Goal: Transaction & Acquisition: Purchase product/service

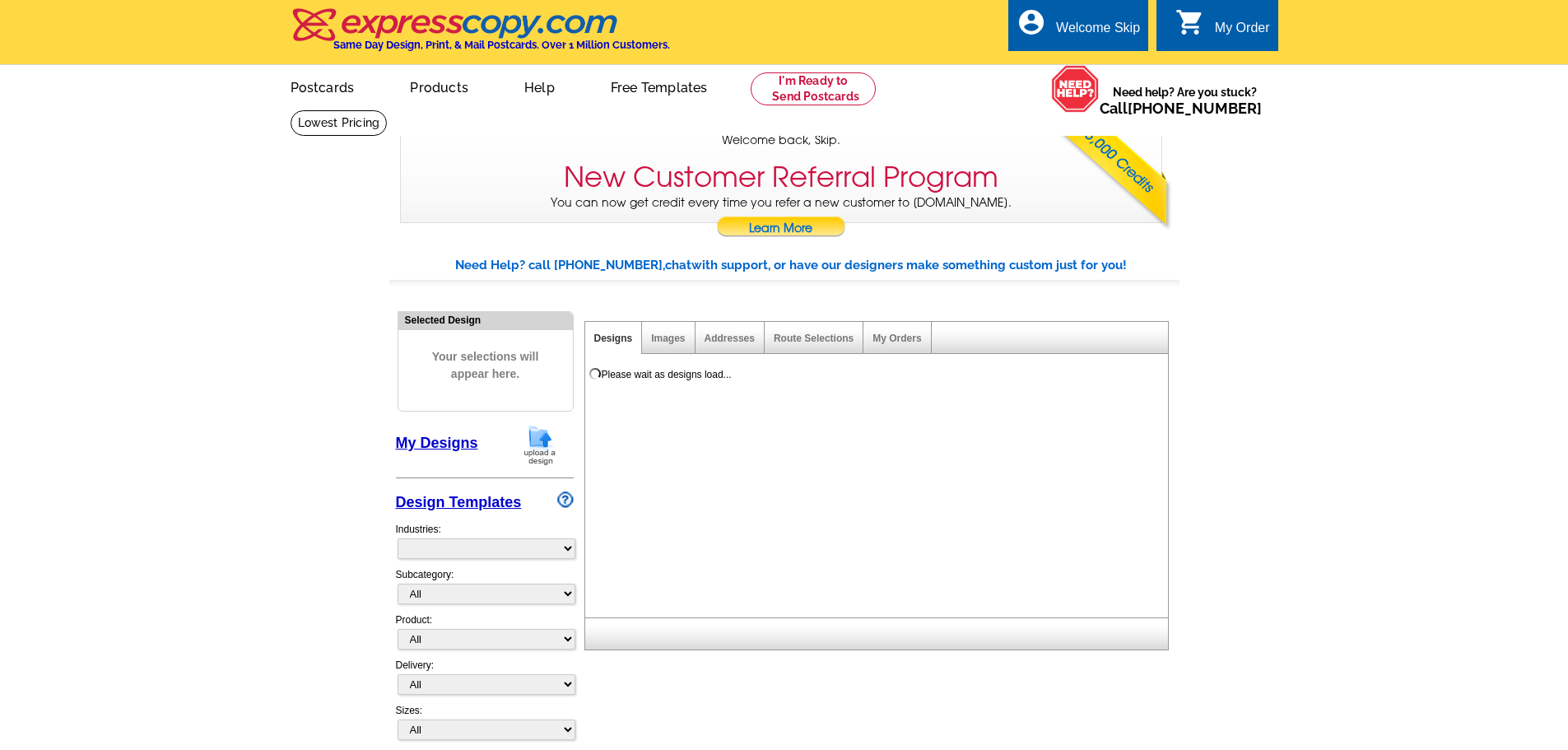
select select "785"
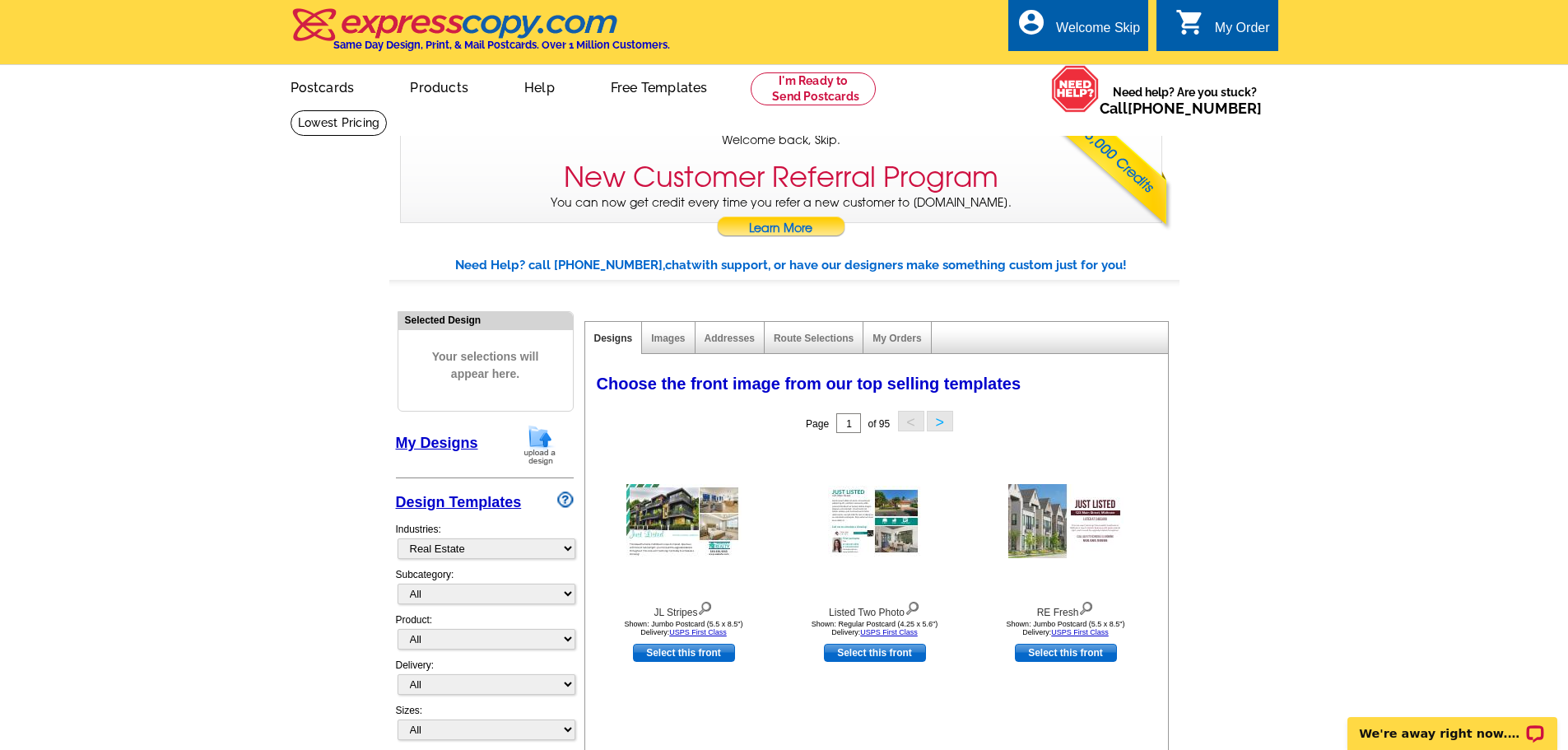
click at [1246, 29] on div "My Order" at bounding box center [1243, 32] width 55 height 23
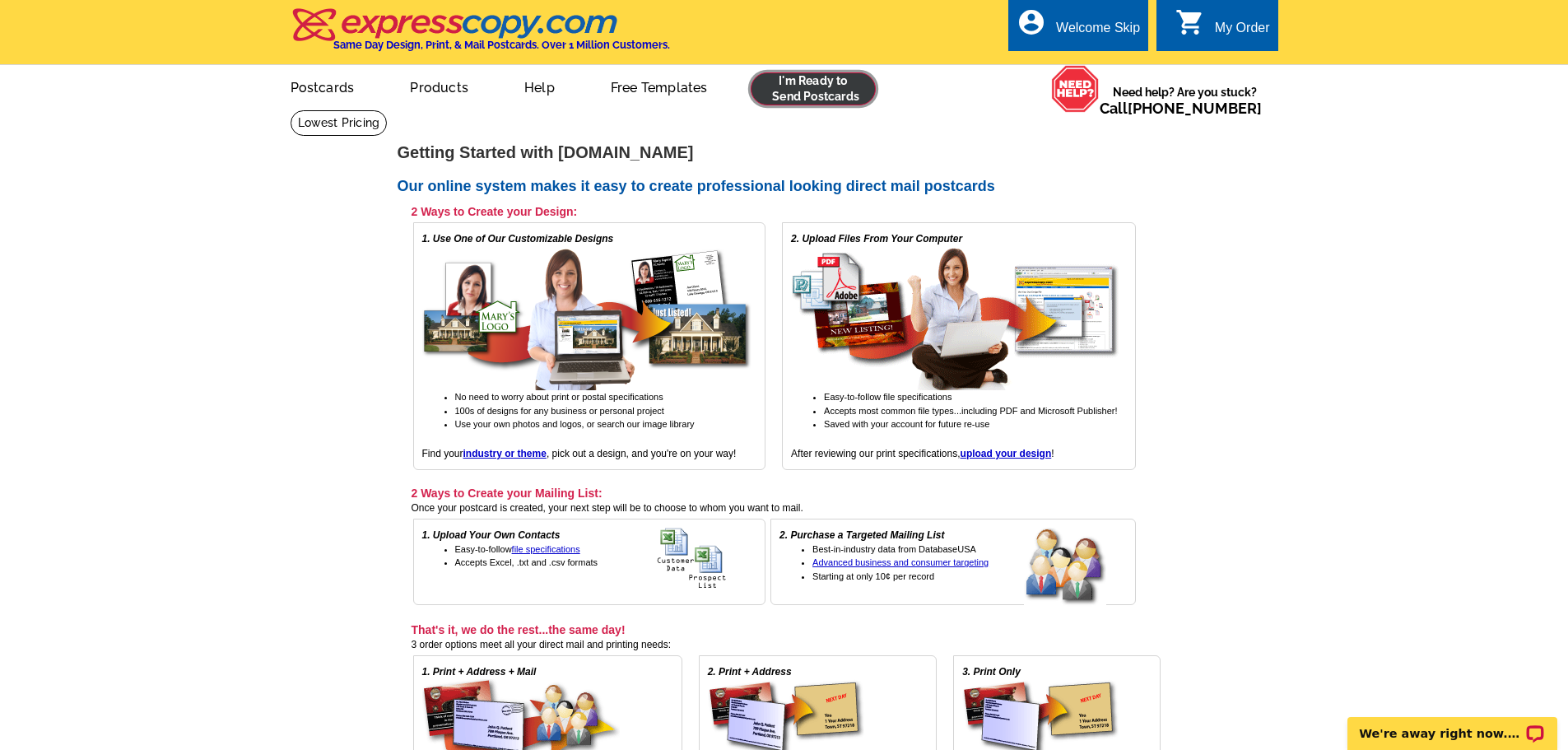
click at [811, 95] on link at bounding box center [814, 89] width 126 height 33
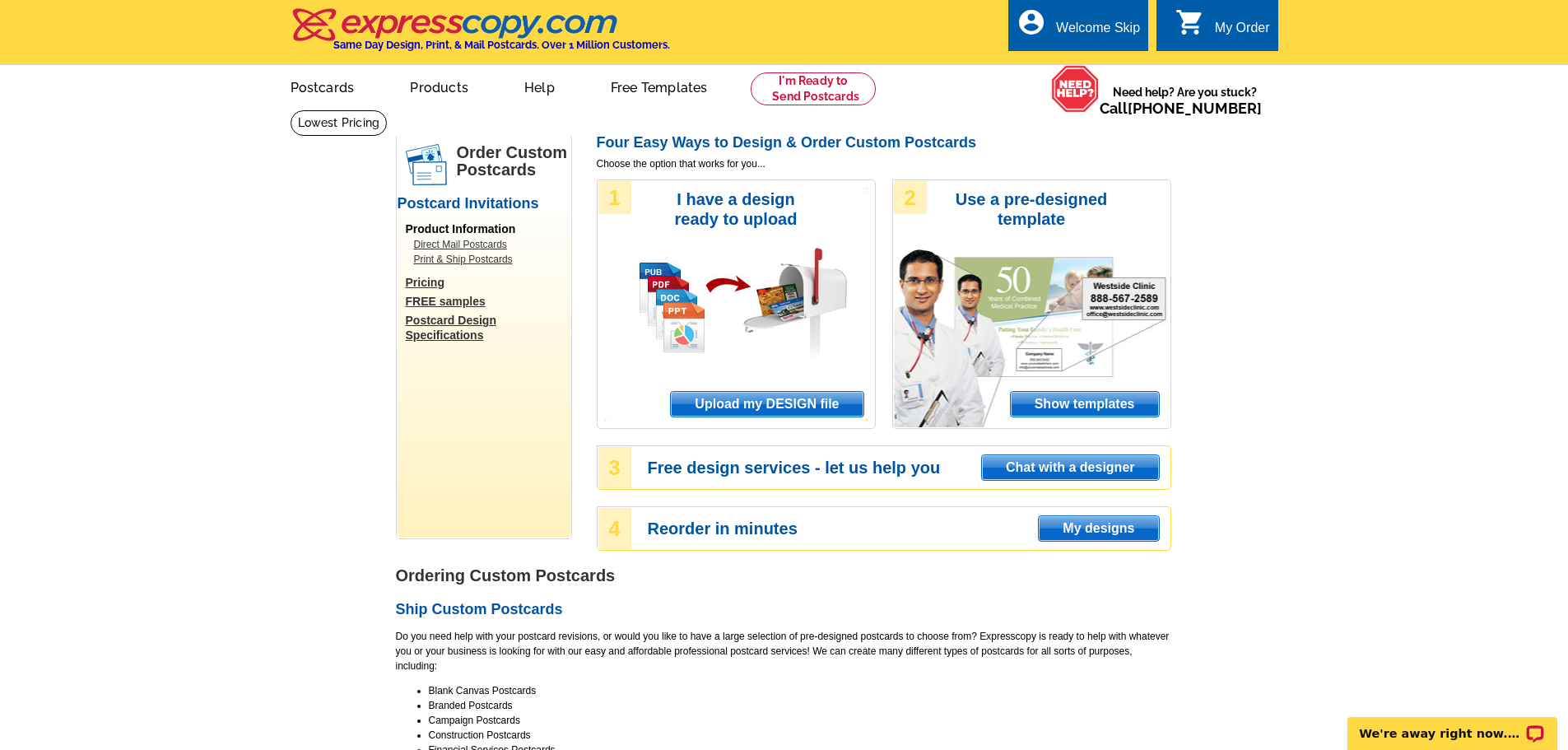
click at [751, 408] on span "Upload my DESIGN file" at bounding box center [767, 404] width 192 height 25
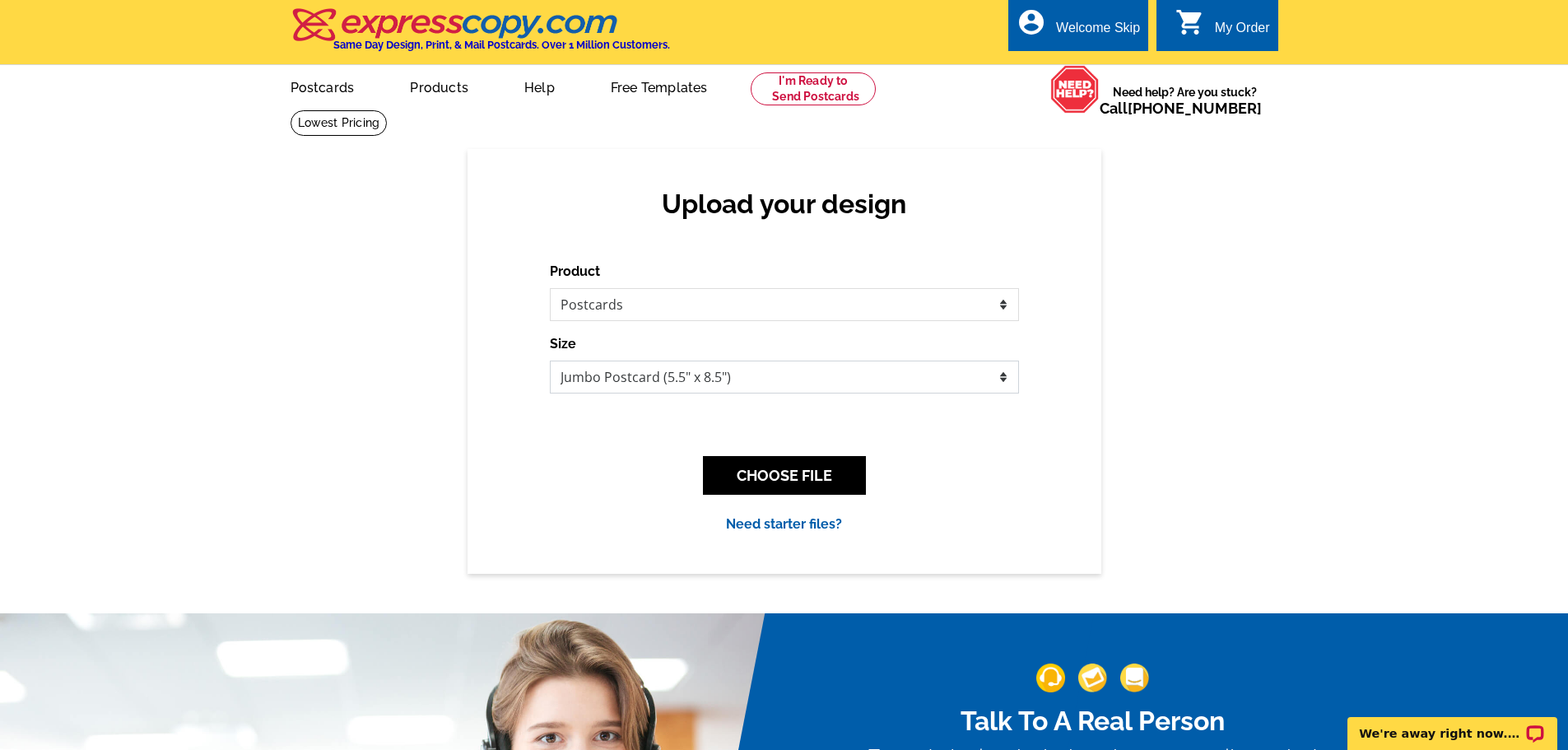
click at [578, 377] on select "Jumbo Postcard (5.5" x 8.5") Regular Postcard (4.25" x 5.6") Panoramic Postcard…" at bounding box center [784, 377] width 469 height 33
select select "1"
click at [549, 361] on select "Jumbo Postcard (5.5" x 8.5") Regular Postcard (4.25" x 5.6") Panoramic Postcard…" at bounding box center [784, 377] width 469 height 33
click at [780, 485] on button "CHOOSE FILE" at bounding box center [784, 476] width 163 height 38
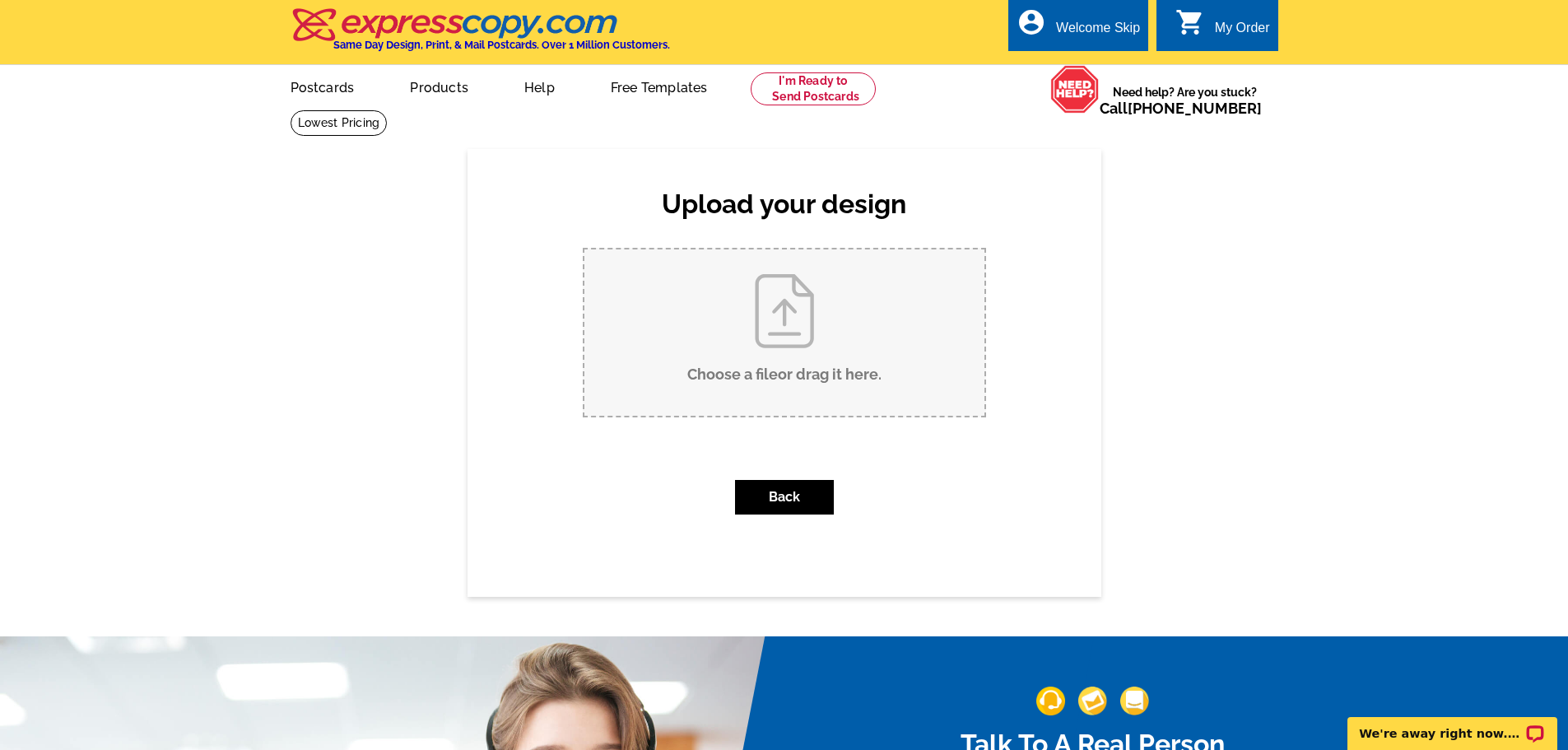
click at [765, 337] on input "Choose a file or drag it here ." at bounding box center [784, 333] width 400 height 166
type input "C:\fakepath\Falling Behind on Your Mortgage.pdf"
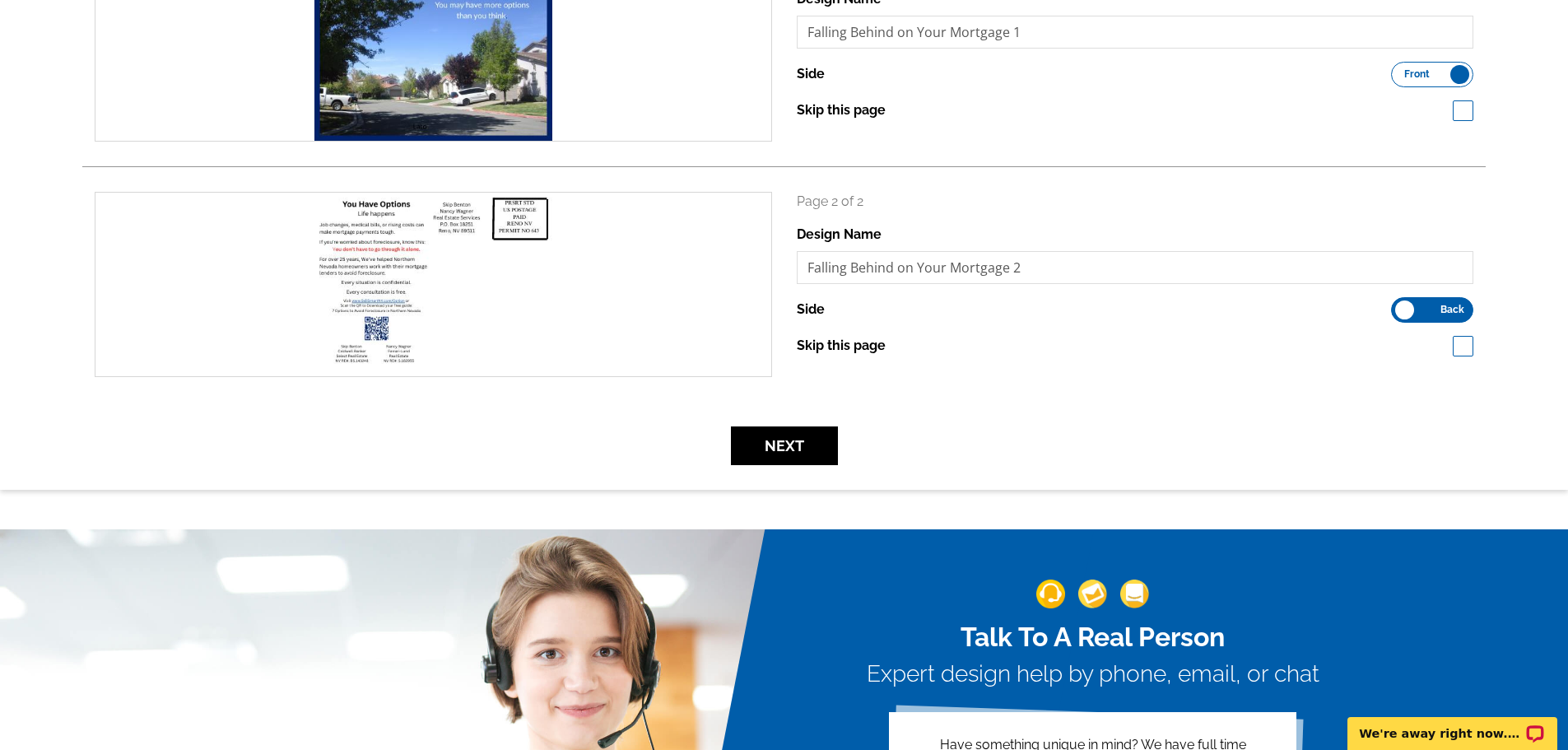
scroll to position [329, 0]
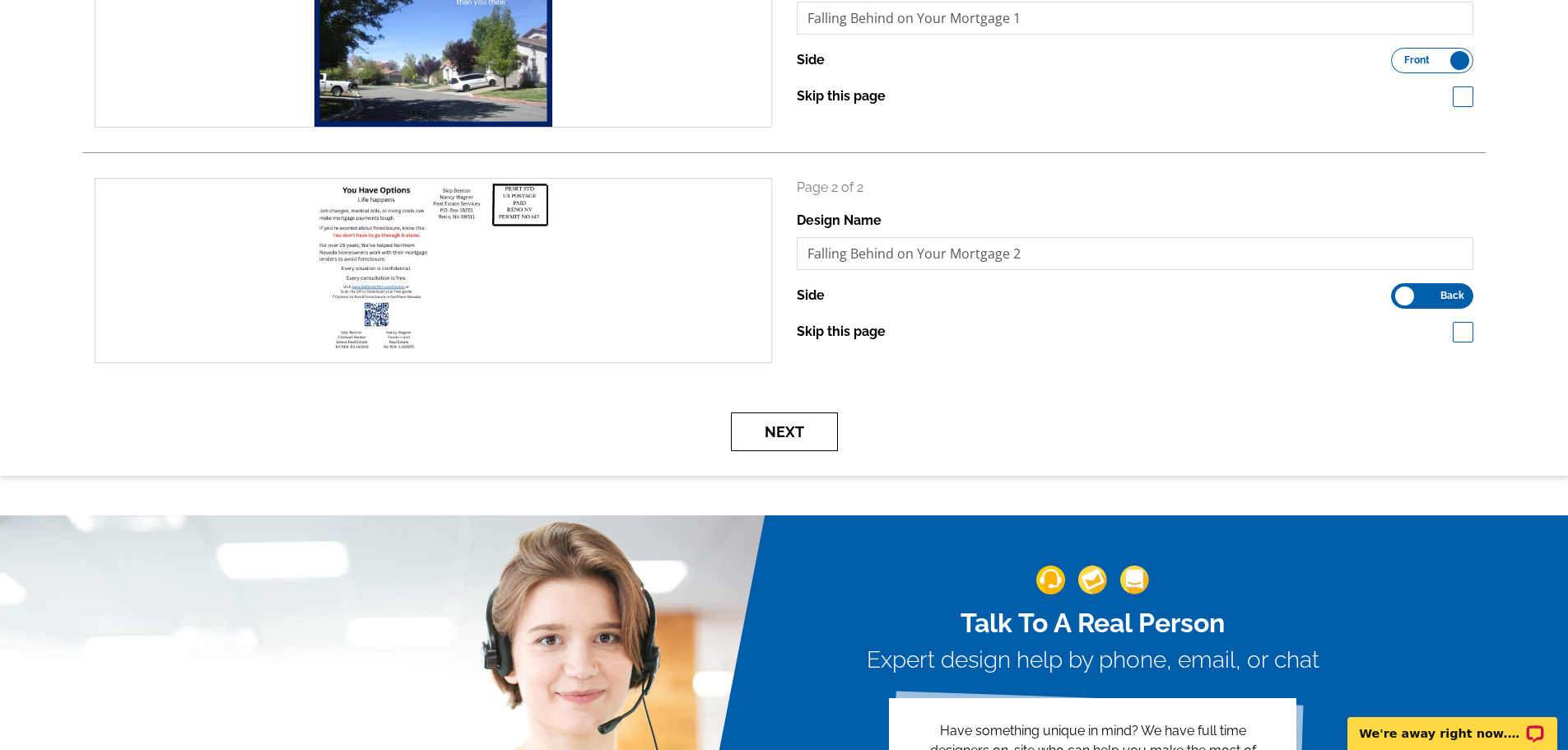
click at [796, 438] on button "Next" at bounding box center [784, 432] width 107 height 38
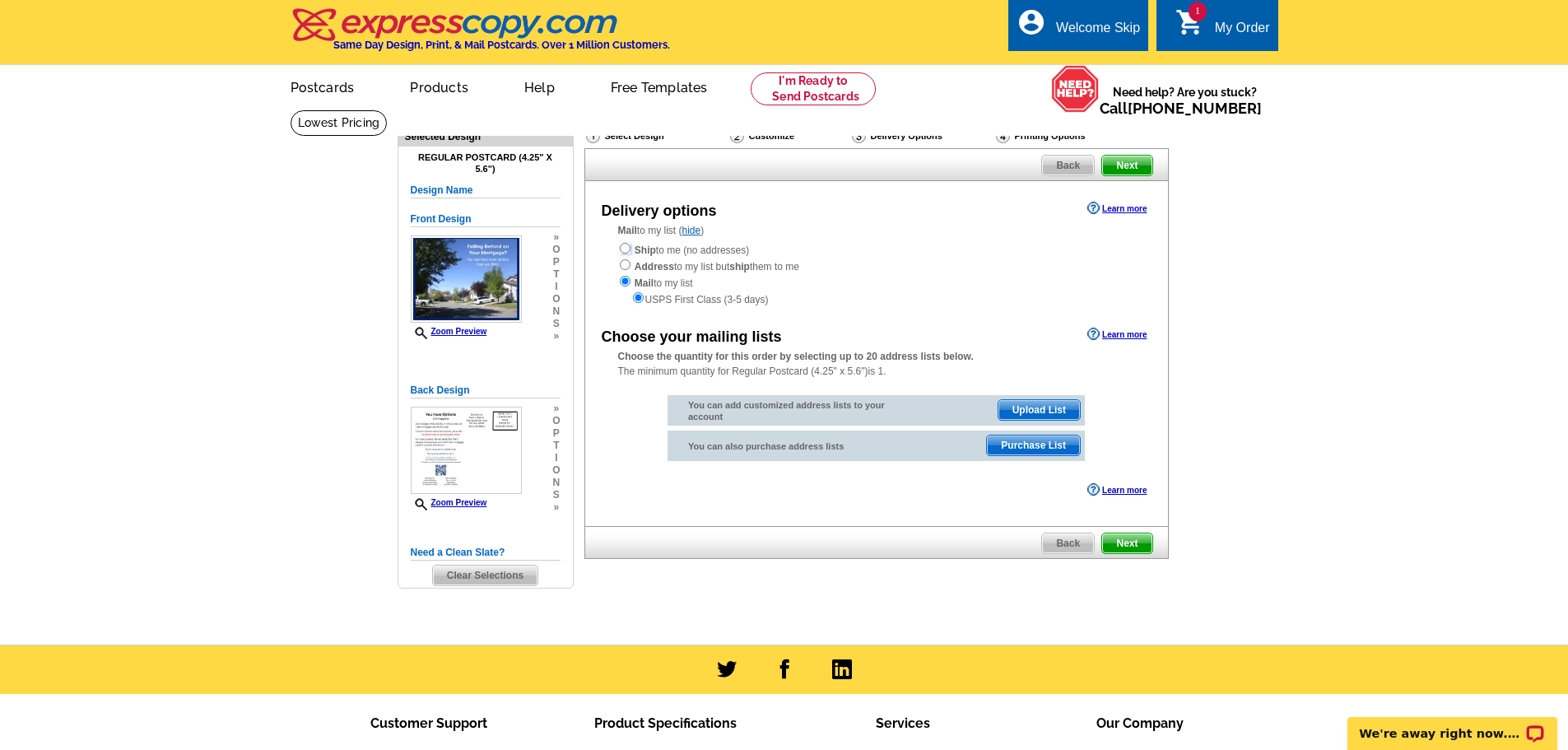
click at [624, 252] on input "radio" at bounding box center [625, 249] width 11 height 11
radio input "true"
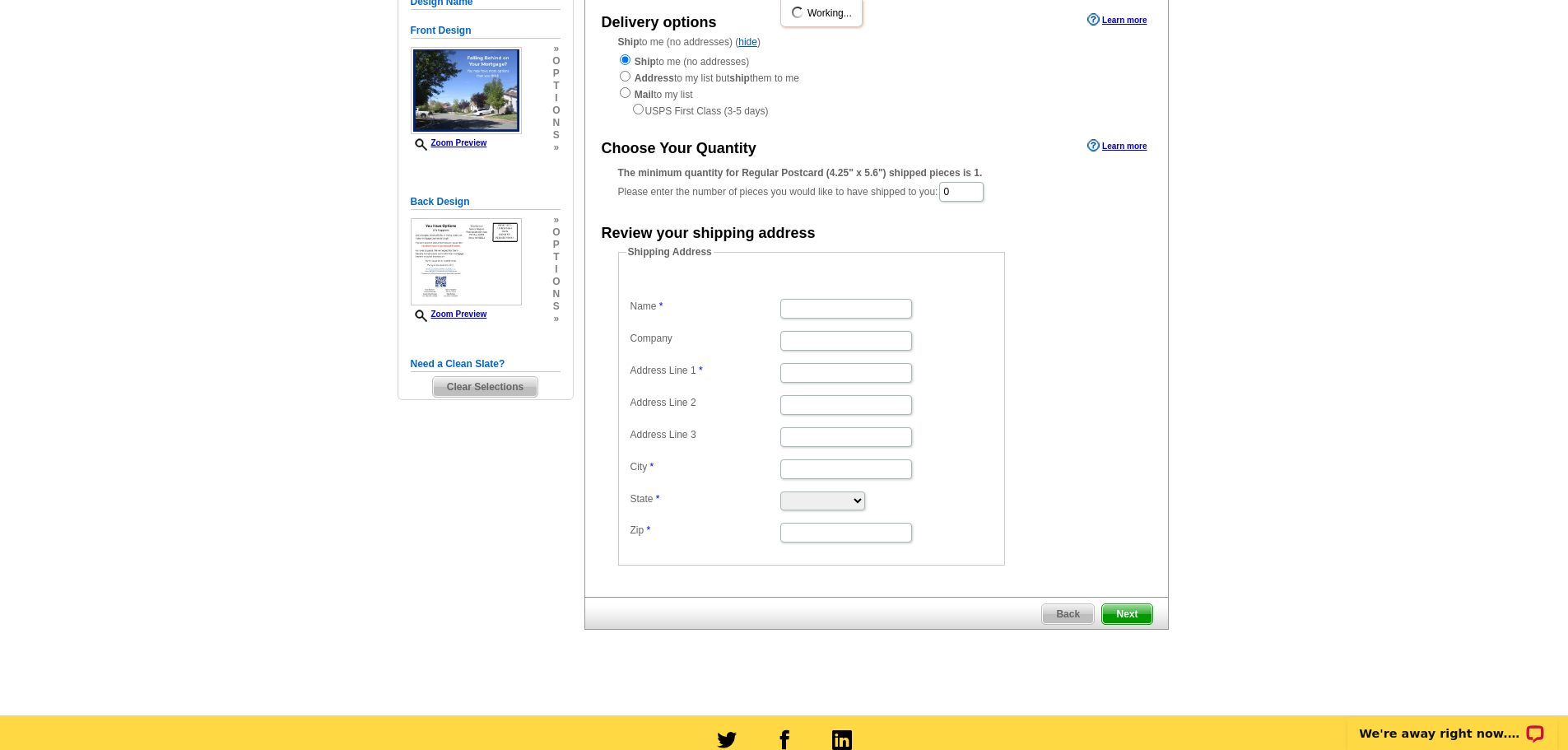
scroll to position [165, 0]
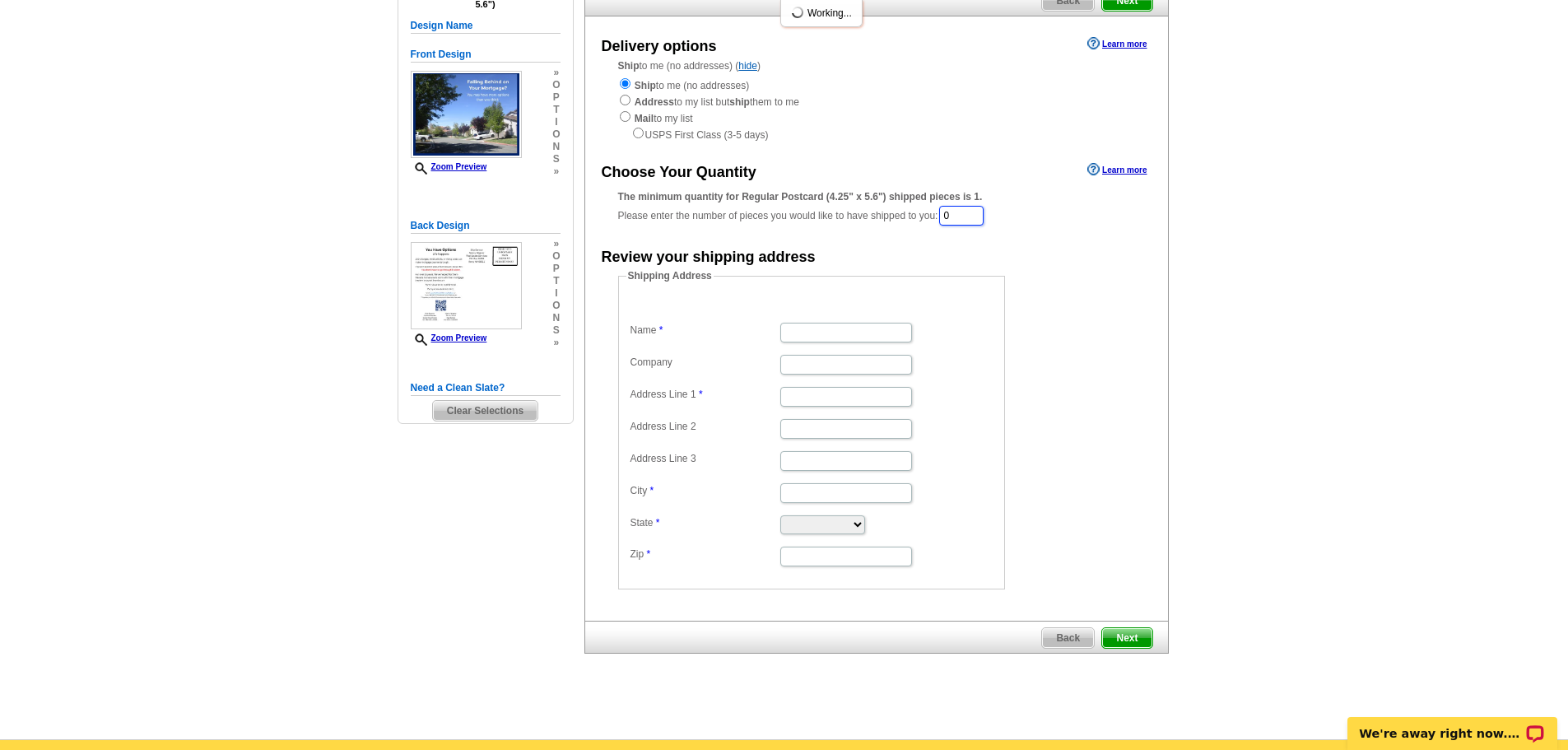
drag, startPoint x: 962, startPoint y: 216, endPoint x: 948, endPoint y: 218, distance: 14.1
click at [948, 218] on input "0" at bounding box center [961, 216] width 45 height 20
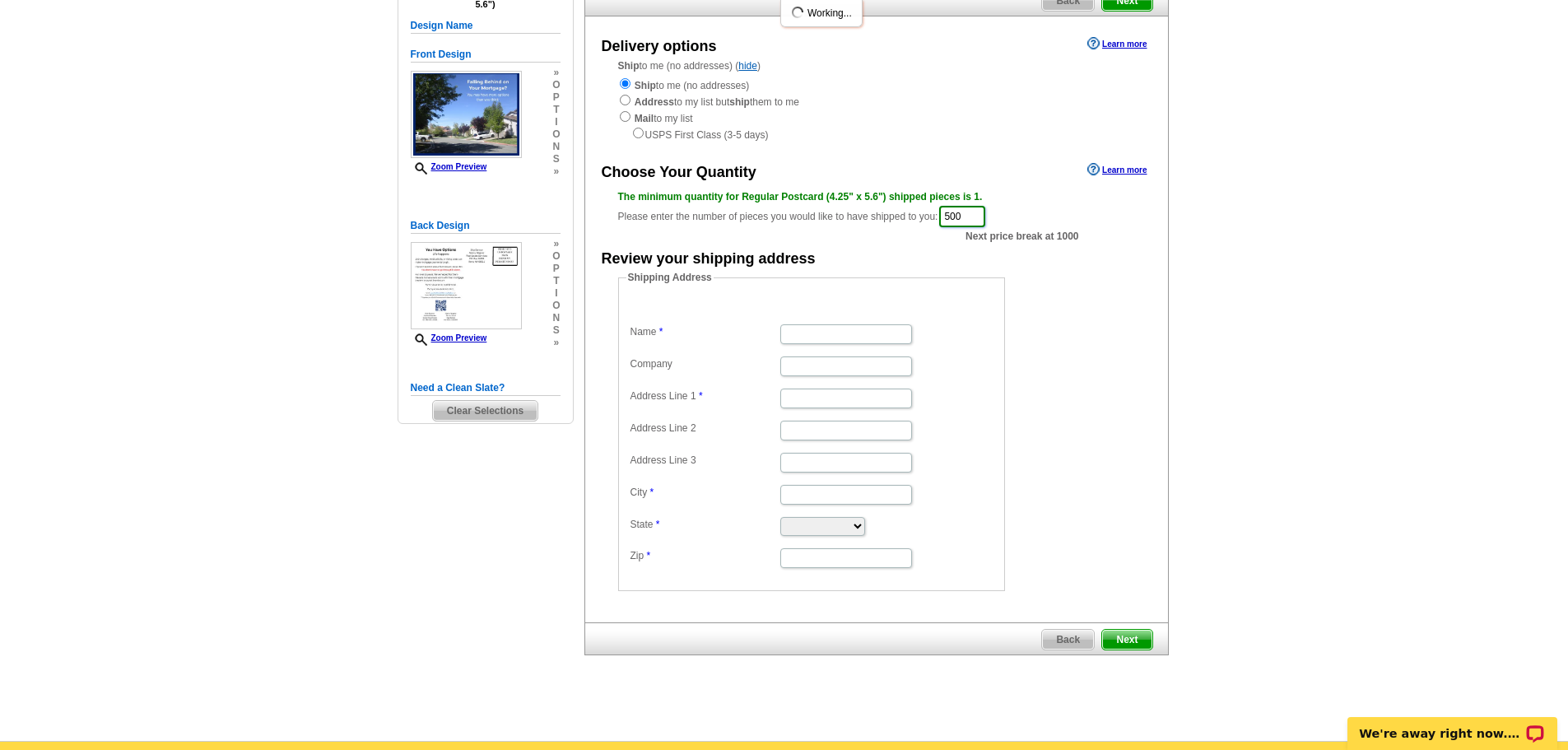
type input "500"
click at [287, 228] on main "Need Help? call 800-260-5887, chat with support, or have our designers make som…" at bounding box center [784, 343] width 1568 height 797
click at [809, 328] on input "Name" at bounding box center [847, 335] width 132 height 20
type input "Skip Benton"
type input "nv20171043553"
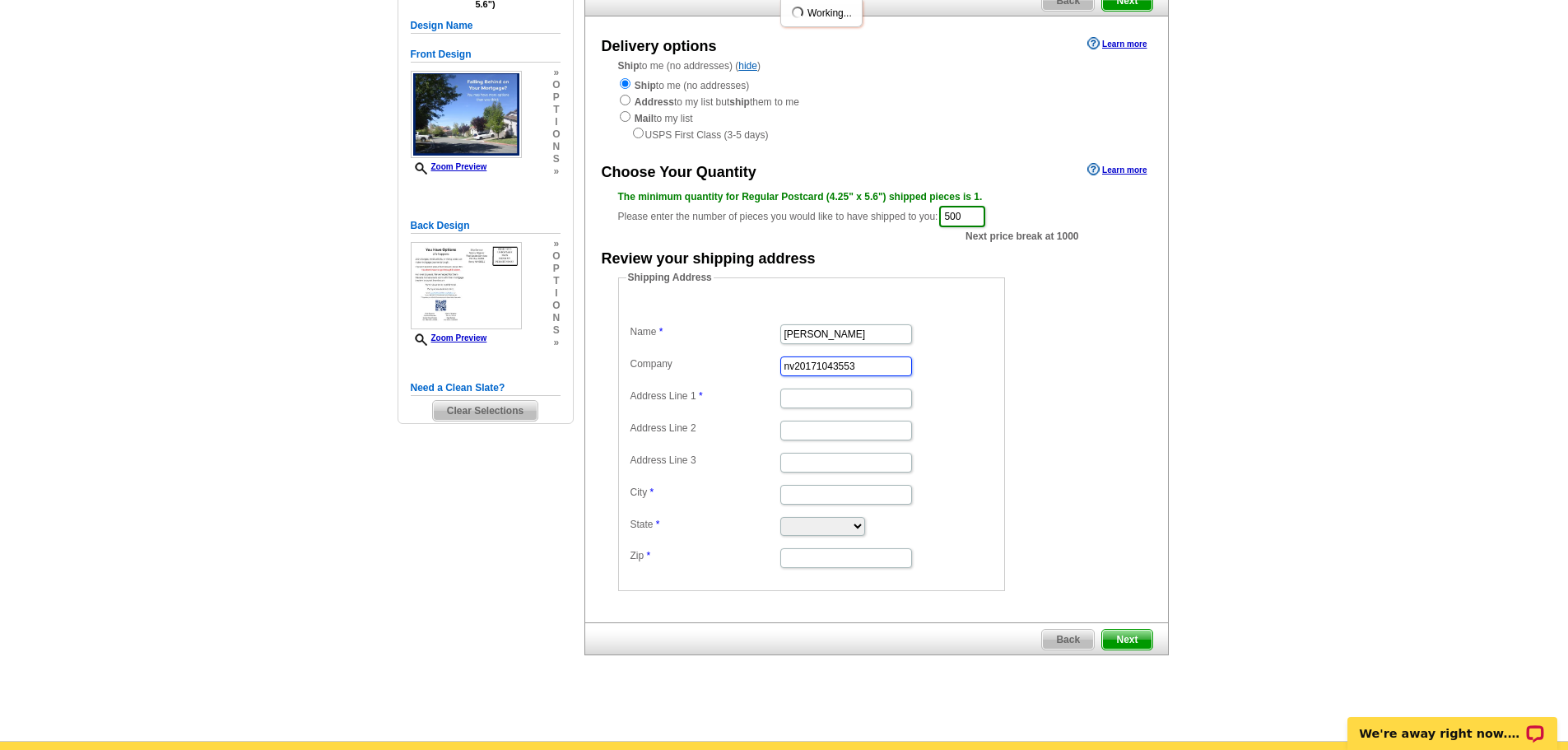
type input "1170 S Rock Blvd., Suite 2"
type input "Reno"
select select "NV"
type input "89502"
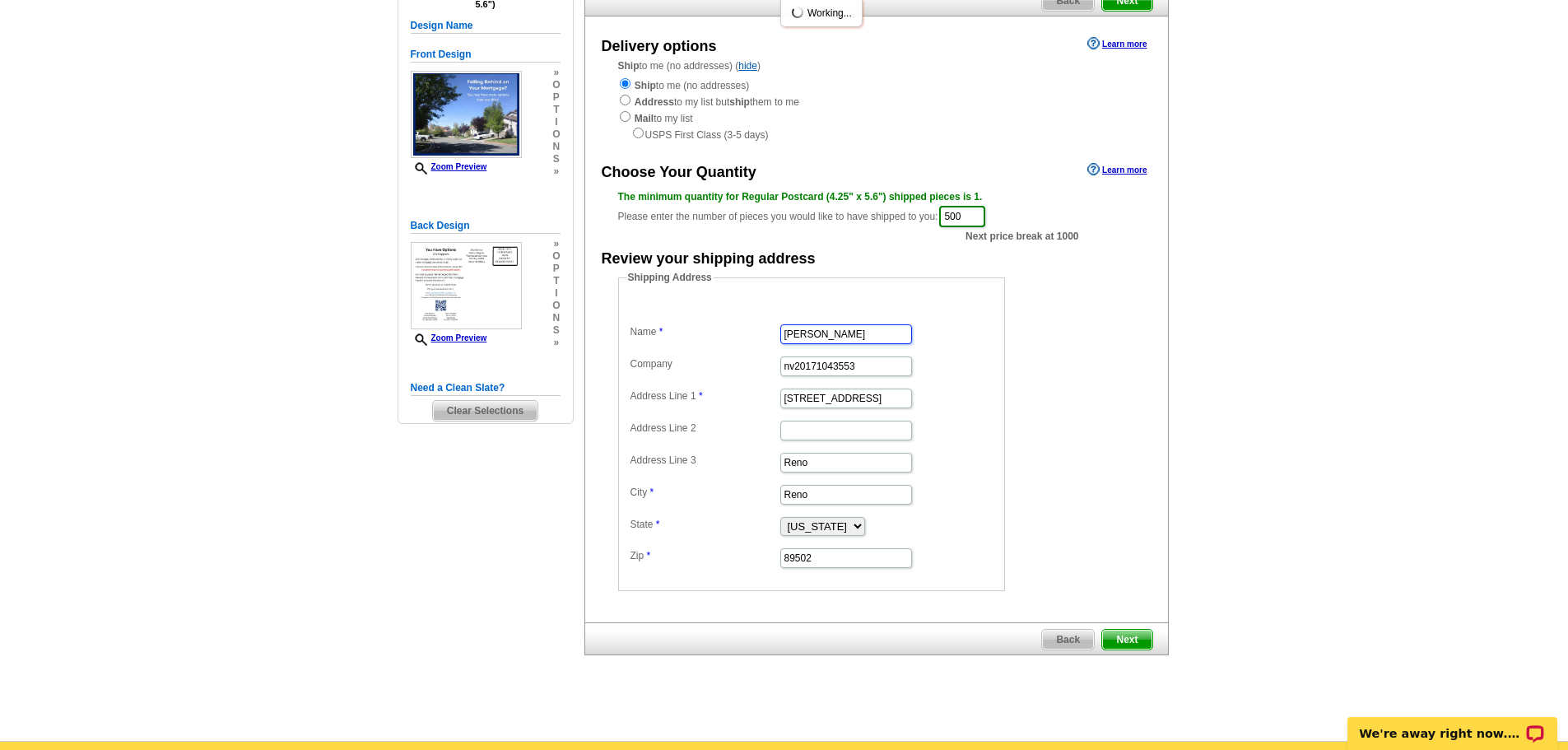
scroll to position [0, 0]
click at [1136, 643] on span "Next" at bounding box center [1127, 640] width 49 height 20
